Goal: Information Seeking & Learning: Learn about a topic

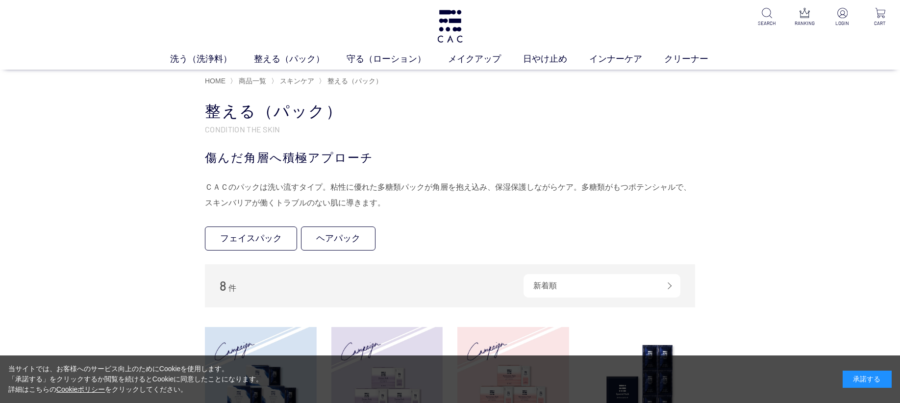
click at [432, 29] on div "洗う（洗浄料） 液体洗浄料 パウダー洗浄料 泡洗顔料 グッズ 整える（パック） フェイスパック ヘアパック 守る（ローション） 保湿化粧水 柔軟化粧水 美容液…" at bounding box center [450, 35] width 900 height 70
click at [449, 25] on img at bounding box center [450, 26] width 29 height 33
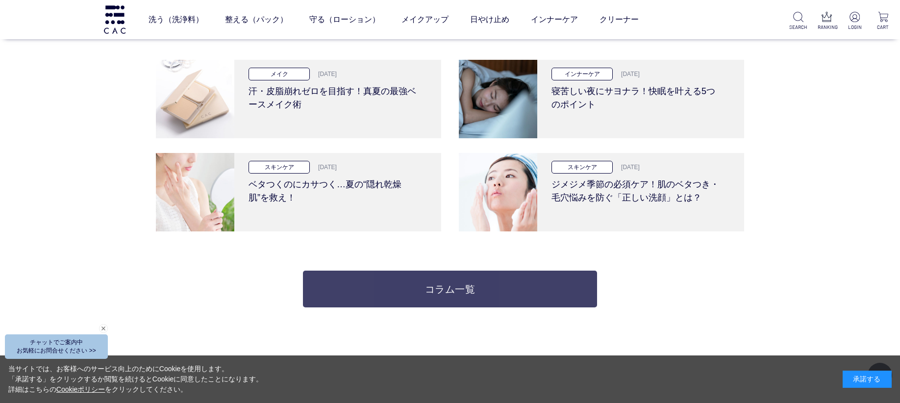
scroll to position [2237, 0]
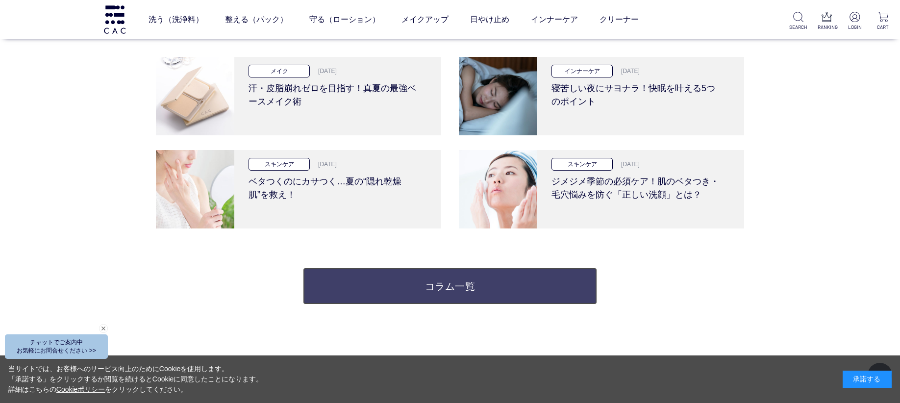
click at [474, 291] on link "コラム一覧" at bounding box center [450, 286] width 294 height 37
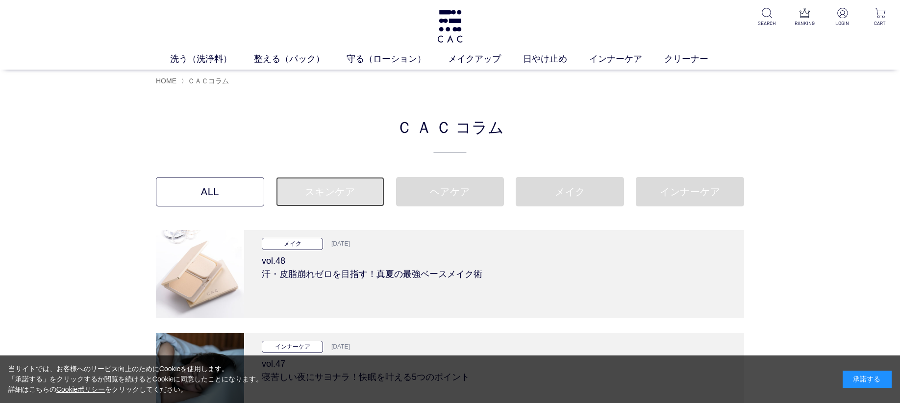
click at [380, 199] on link "スキンケア" at bounding box center [330, 191] width 108 height 29
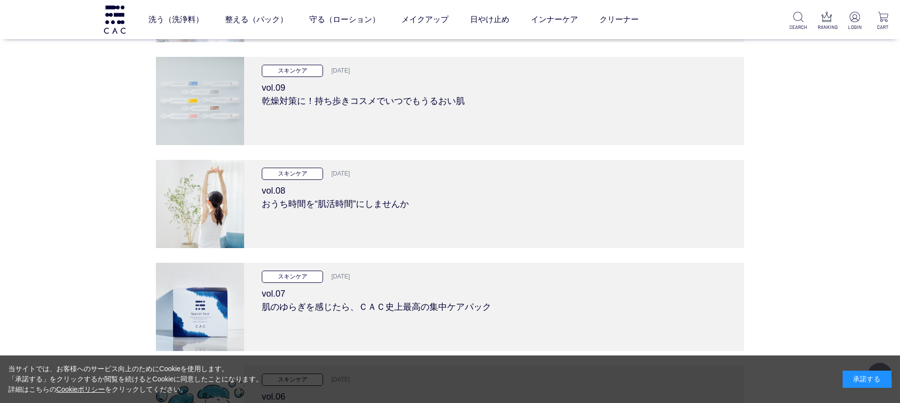
scroll to position [2600, 0]
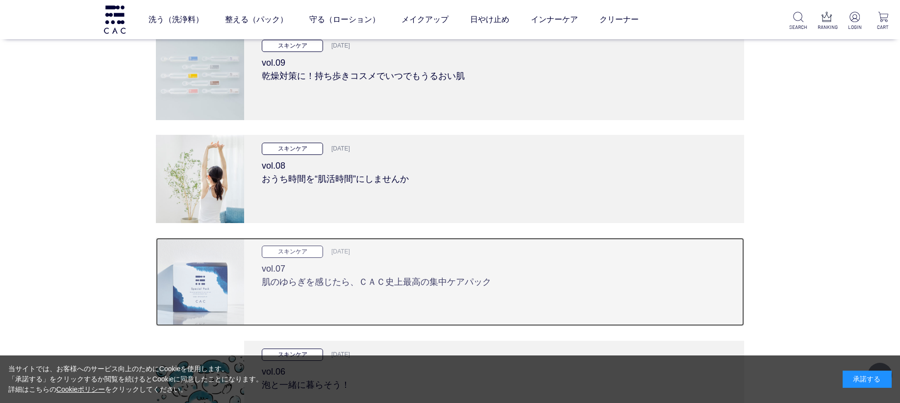
click at [324, 283] on h3 "vol.07 肌のゆらぎを感じたら、ＣＡＣ史上最高の集中ケアパック" at bounding box center [494, 273] width 465 height 31
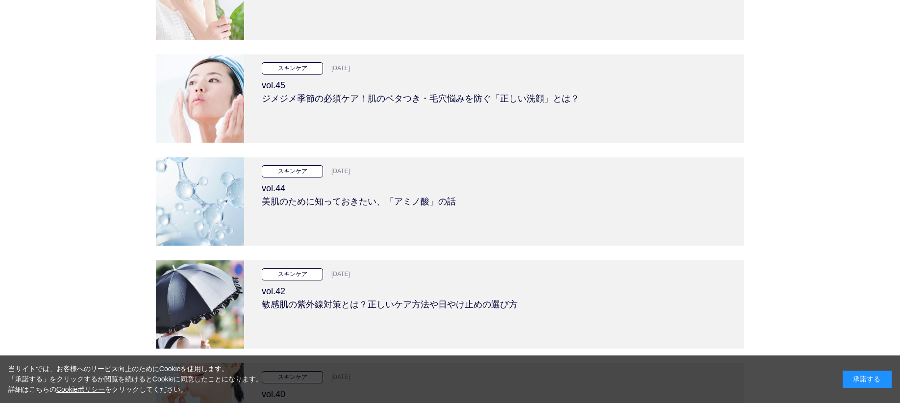
scroll to position [0, 0]
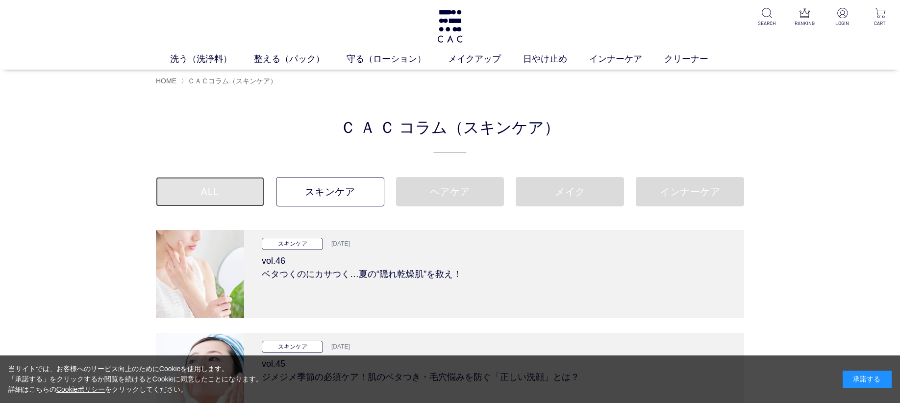
click at [199, 184] on link "ALL" at bounding box center [210, 191] width 108 height 29
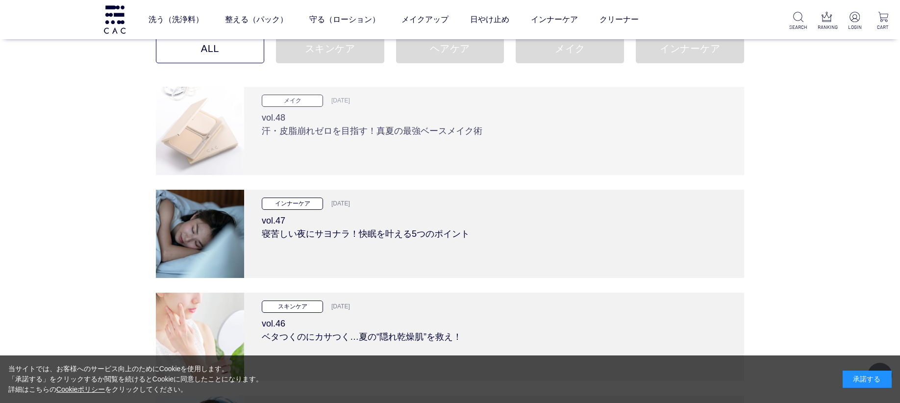
scroll to position [75, 0]
